Goal: Task Accomplishment & Management: Use online tool/utility

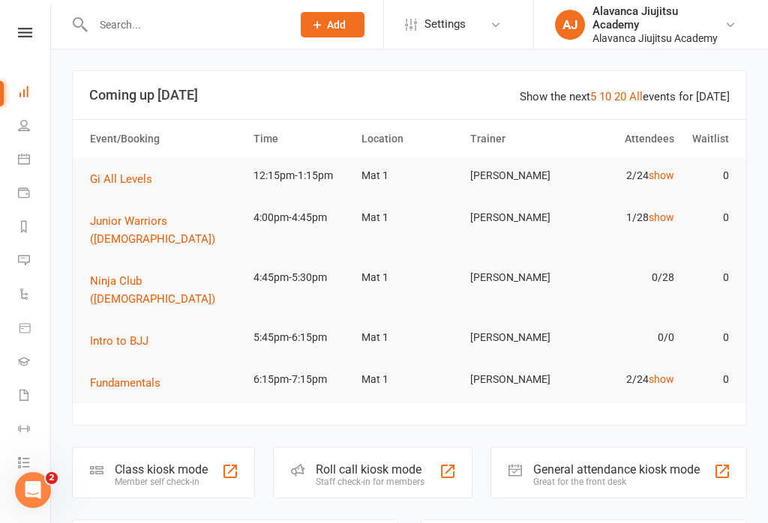
click at [228, 462] on div at bounding box center [230, 471] width 18 height 18
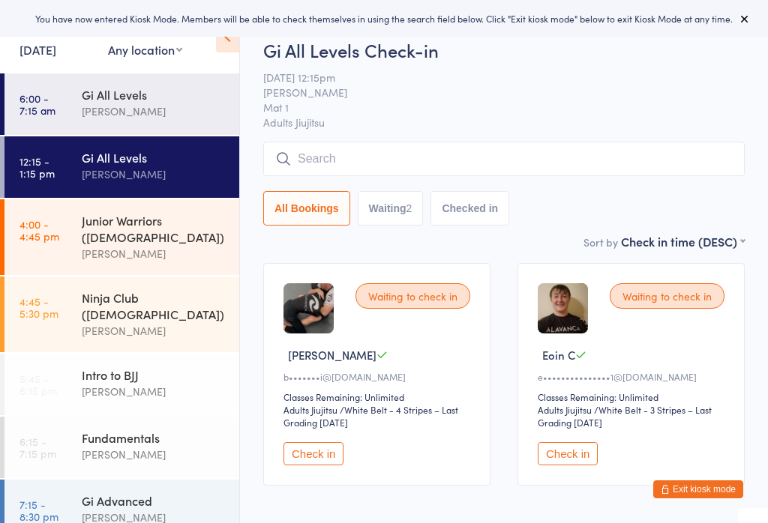
click at [173, 173] on div "[PERSON_NAME]" at bounding box center [154, 174] width 145 height 17
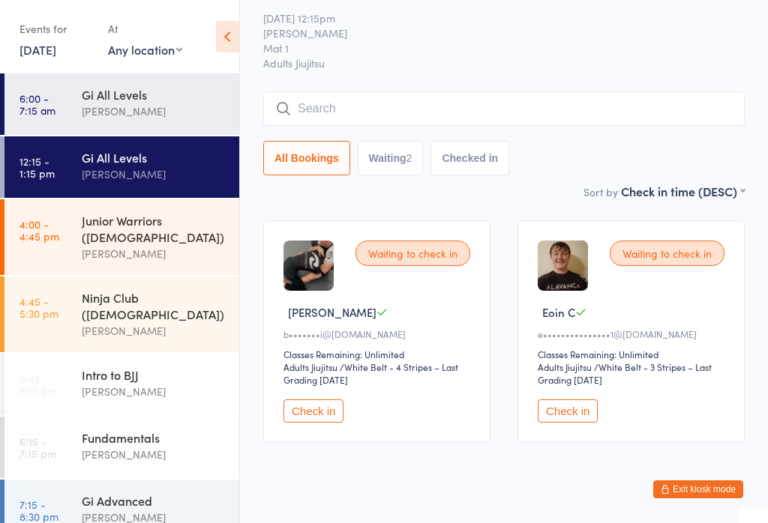
click at [573, 418] on button "Check in" at bounding box center [567, 411] width 60 height 23
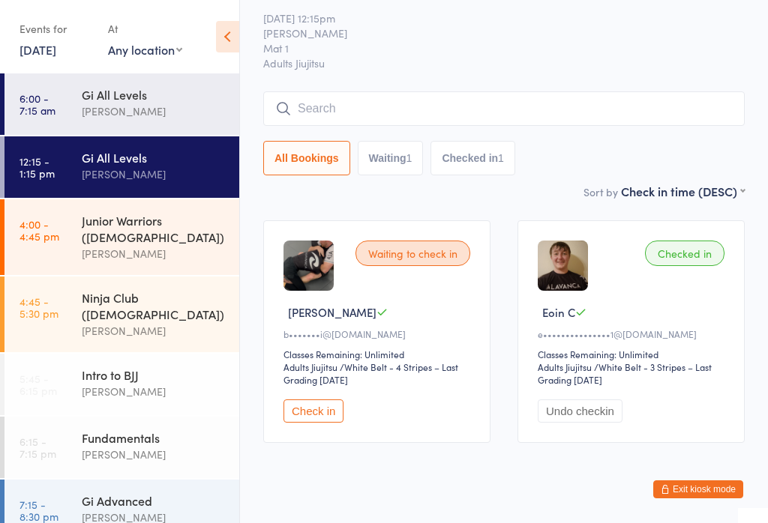
click at [146, 383] on div "[PERSON_NAME]" at bounding box center [154, 391] width 145 height 17
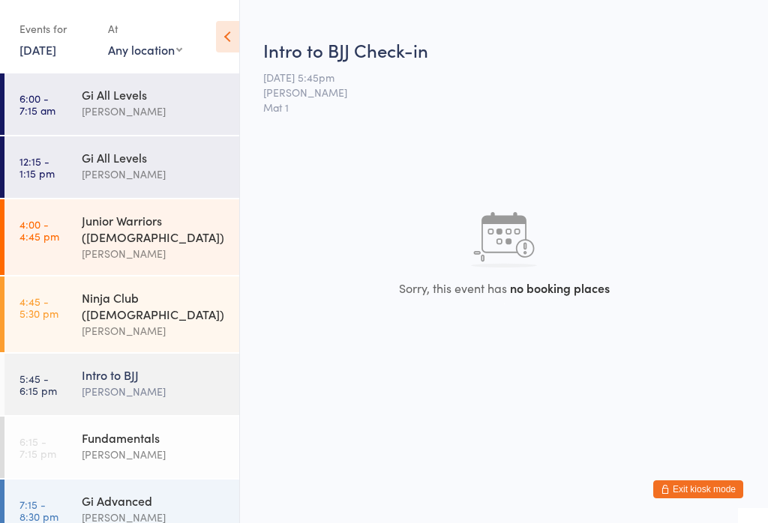
click at [135, 430] on div "Fundamentals" at bounding box center [154, 438] width 145 height 16
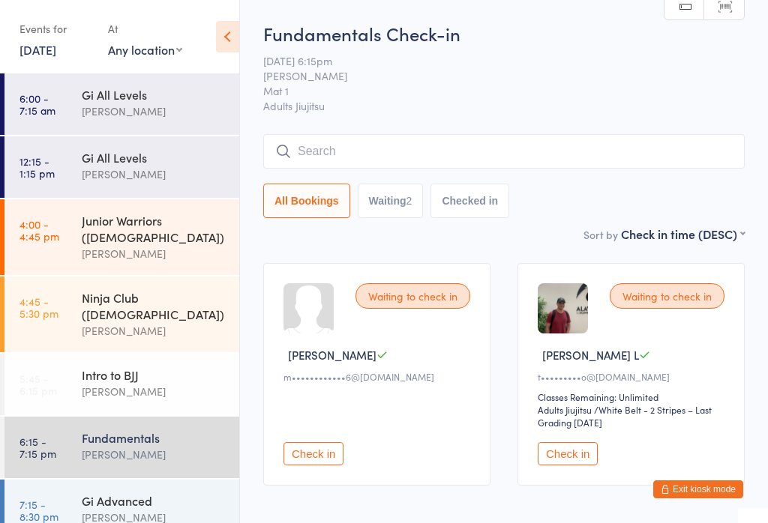
click at [98, 160] on div "Gi All Levels" at bounding box center [154, 157] width 145 height 16
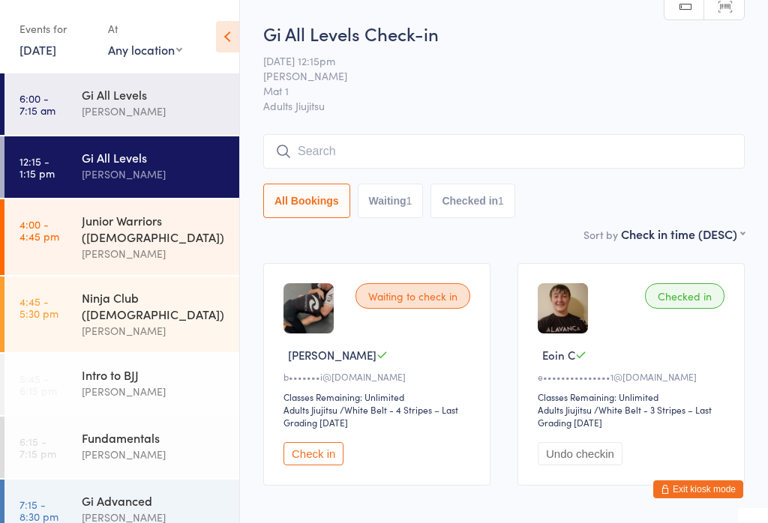
click at [322, 453] on button "Check in" at bounding box center [313, 453] width 60 height 23
